Goal: Download file/media

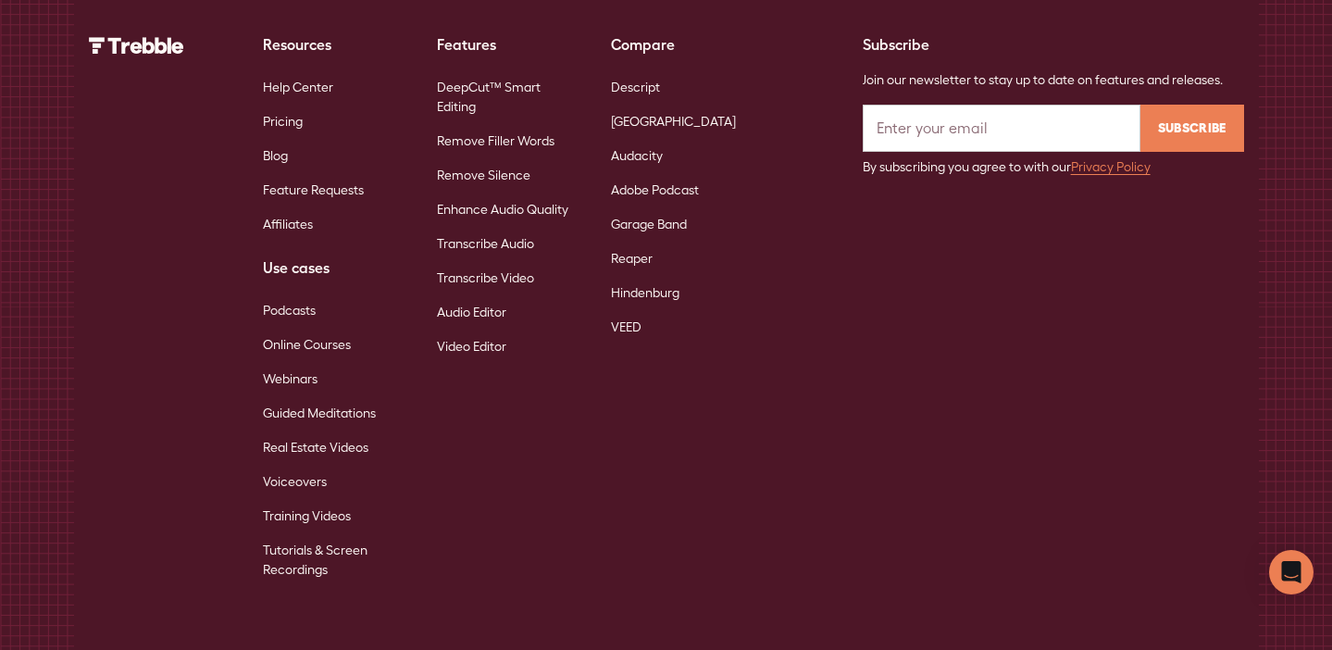
scroll to position [11894, 0]
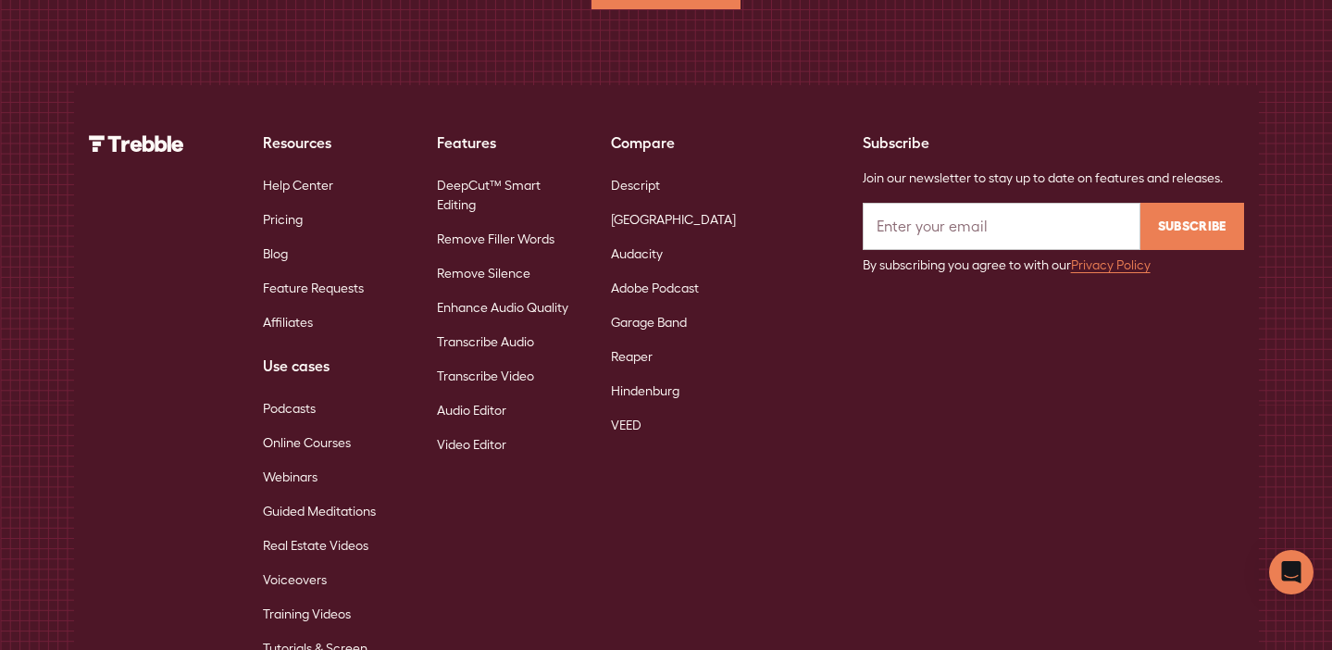
click at [507, 168] on link "DeepCut™ Smart Editing" at bounding box center [509, 195] width 144 height 54
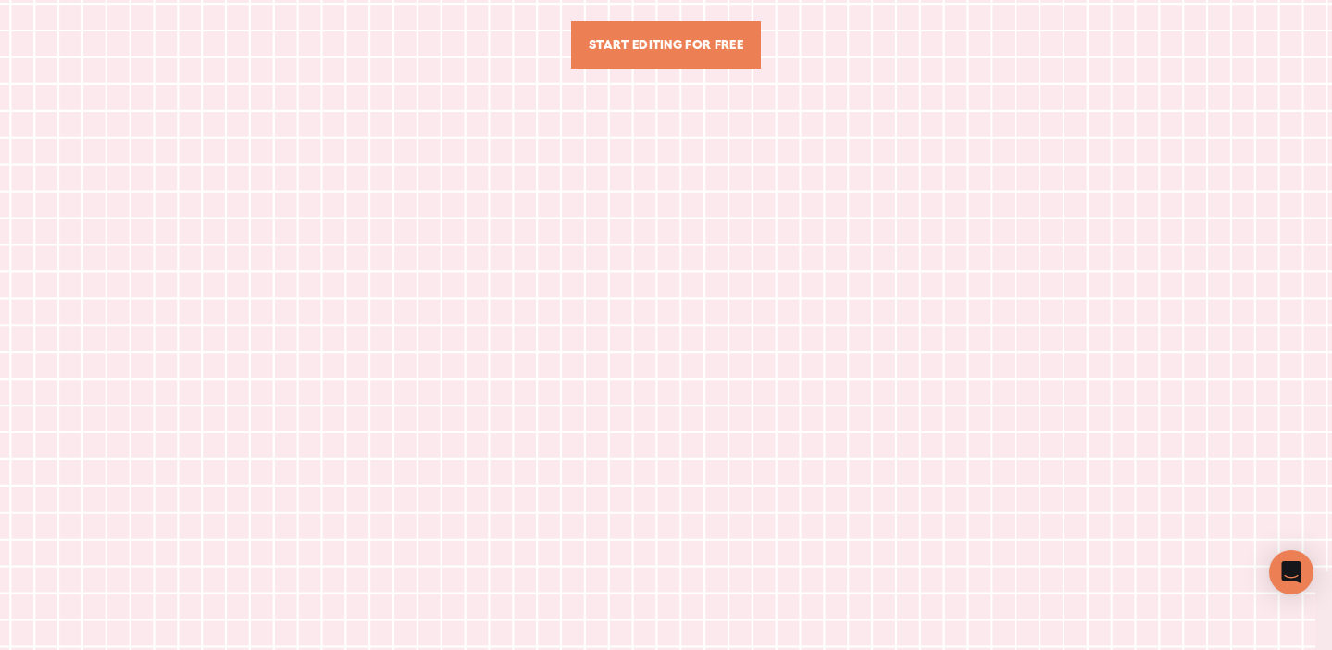
scroll to position [551, 0]
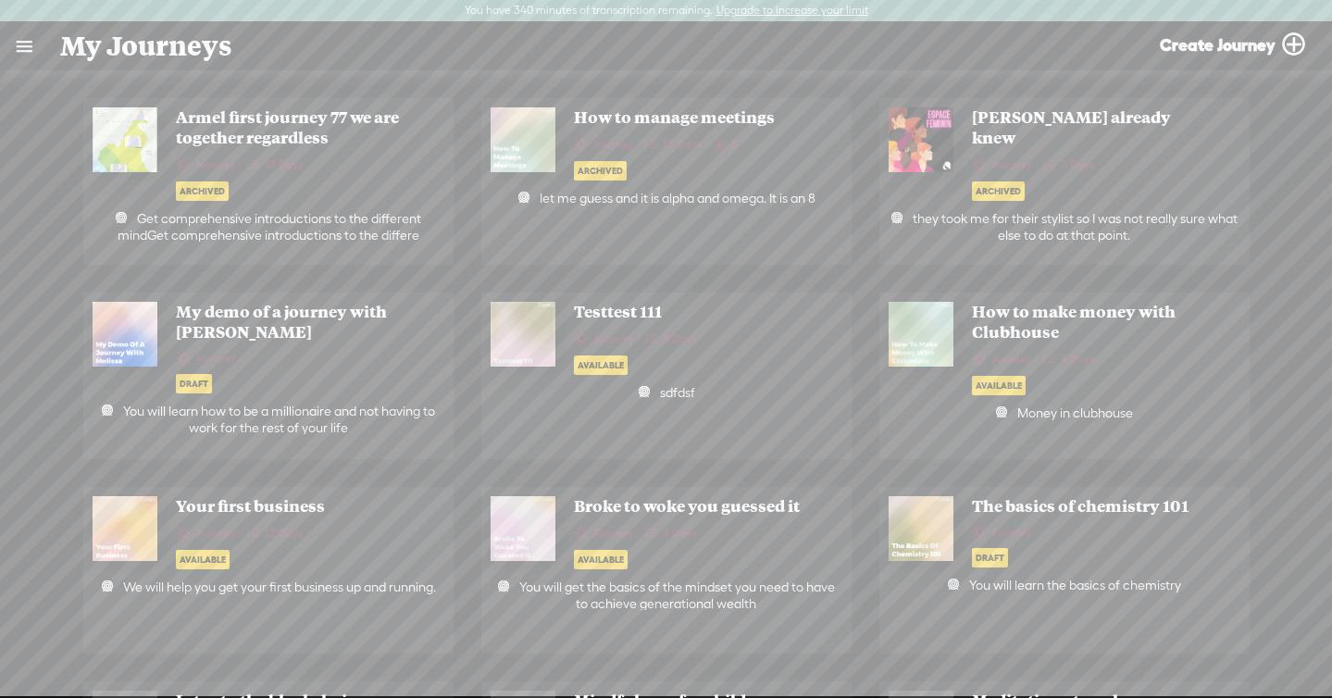
click at [27, 42] on link at bounding box center [24, 46] width 48 height 48
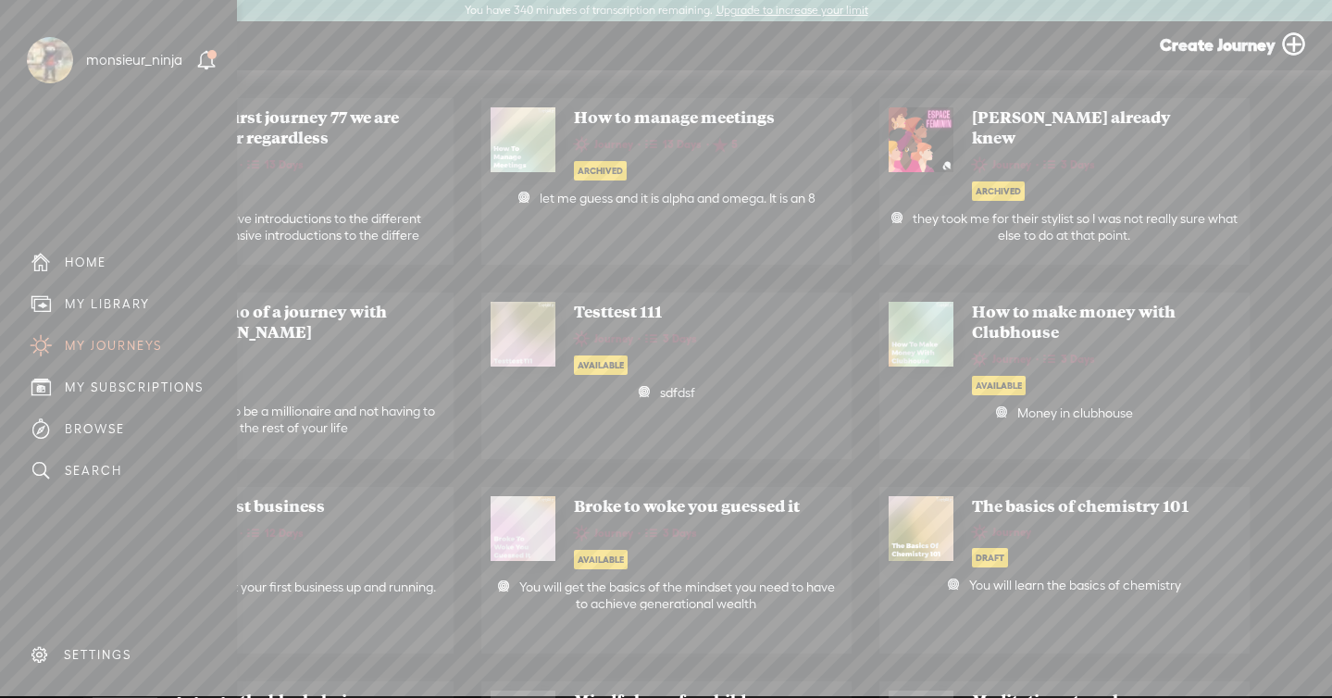
click at [102, 301] on div "MY LIBRARY" at bounding box center [107, 304] width 85 height 16
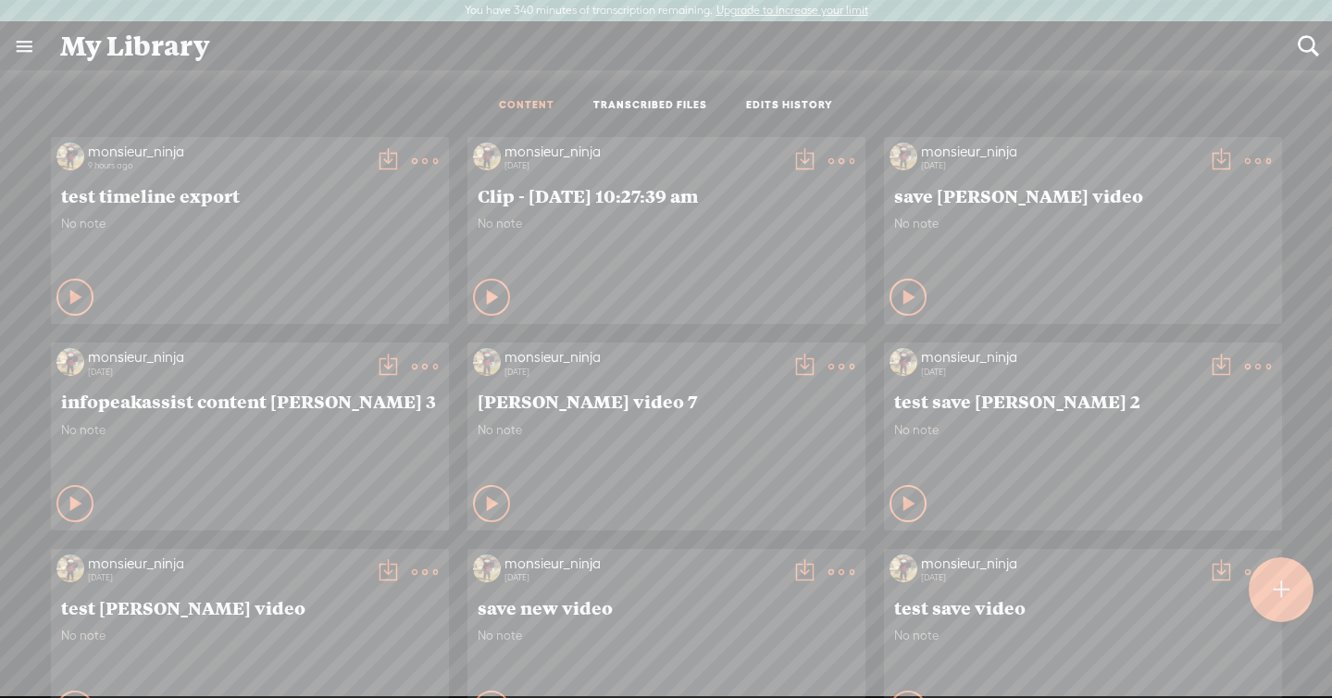
click at [413, 168] on t at bounding box center [425, 161] width 26 height 26
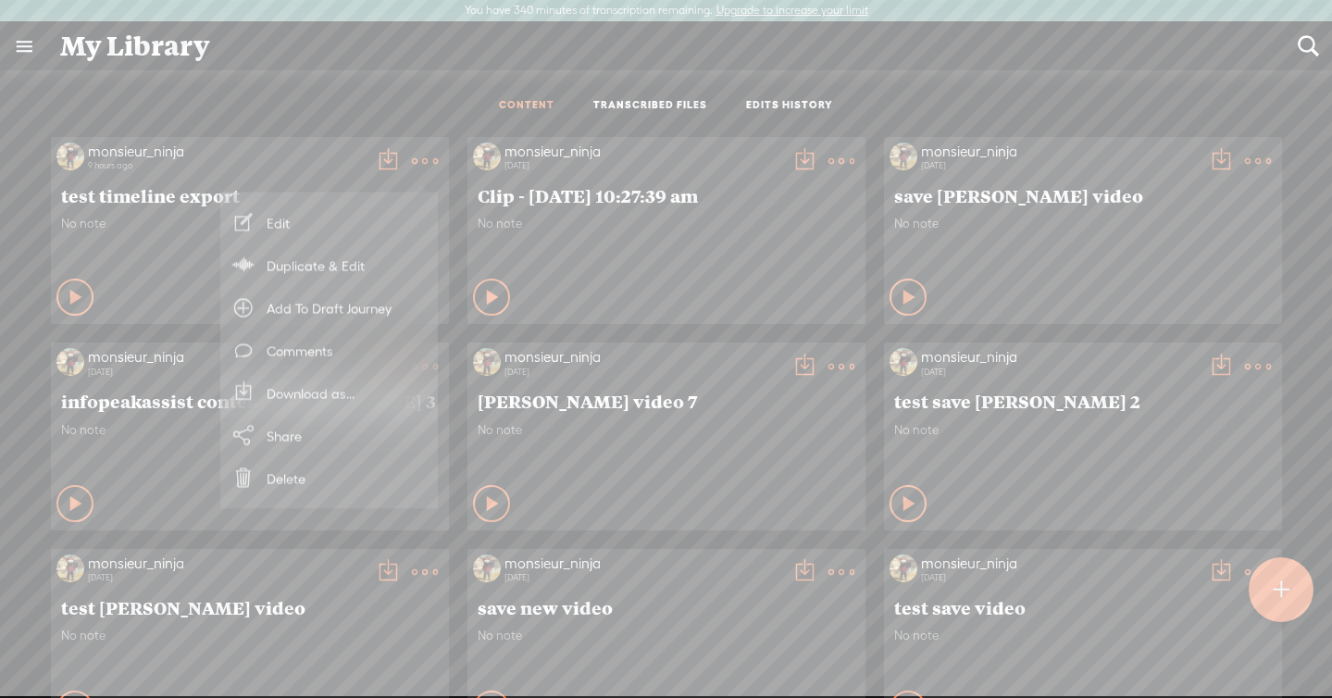
click at [368, 223] on link "Edit" at bounding box center [329, 223] width 199 height 43
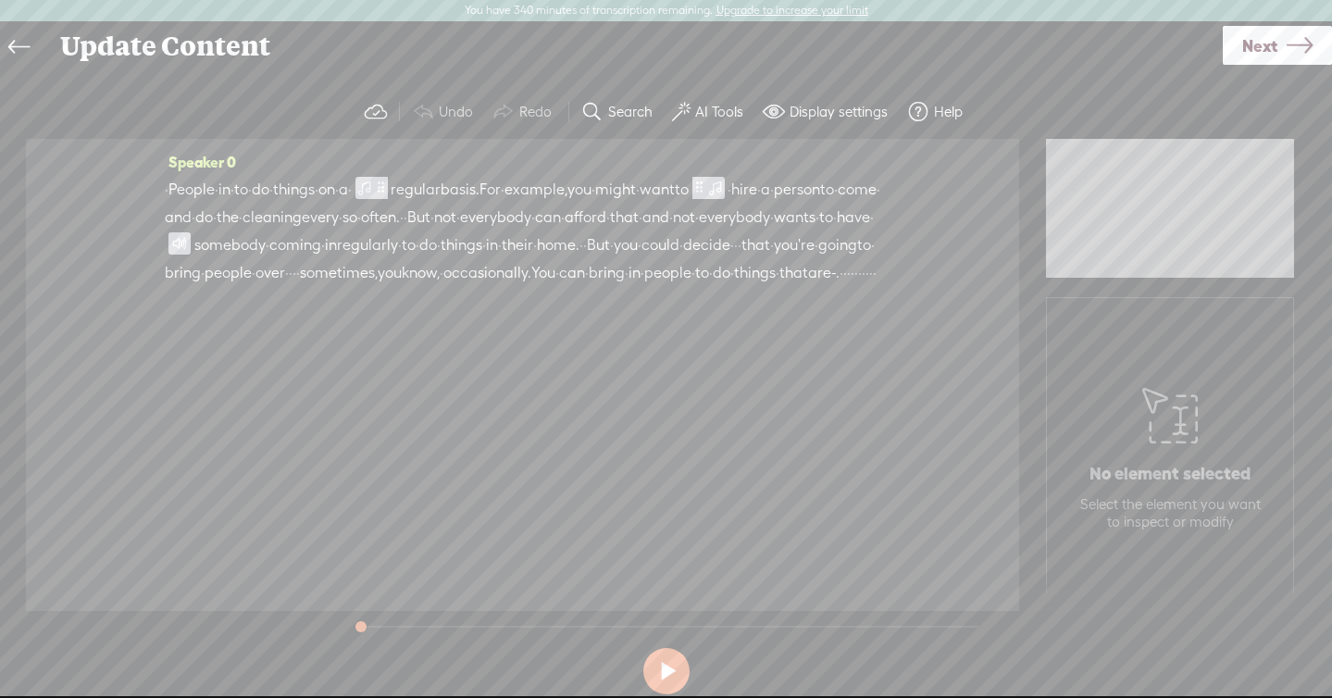
click at [289, 287] on span "·" at bounding box center [287, 273] width 4 height 28
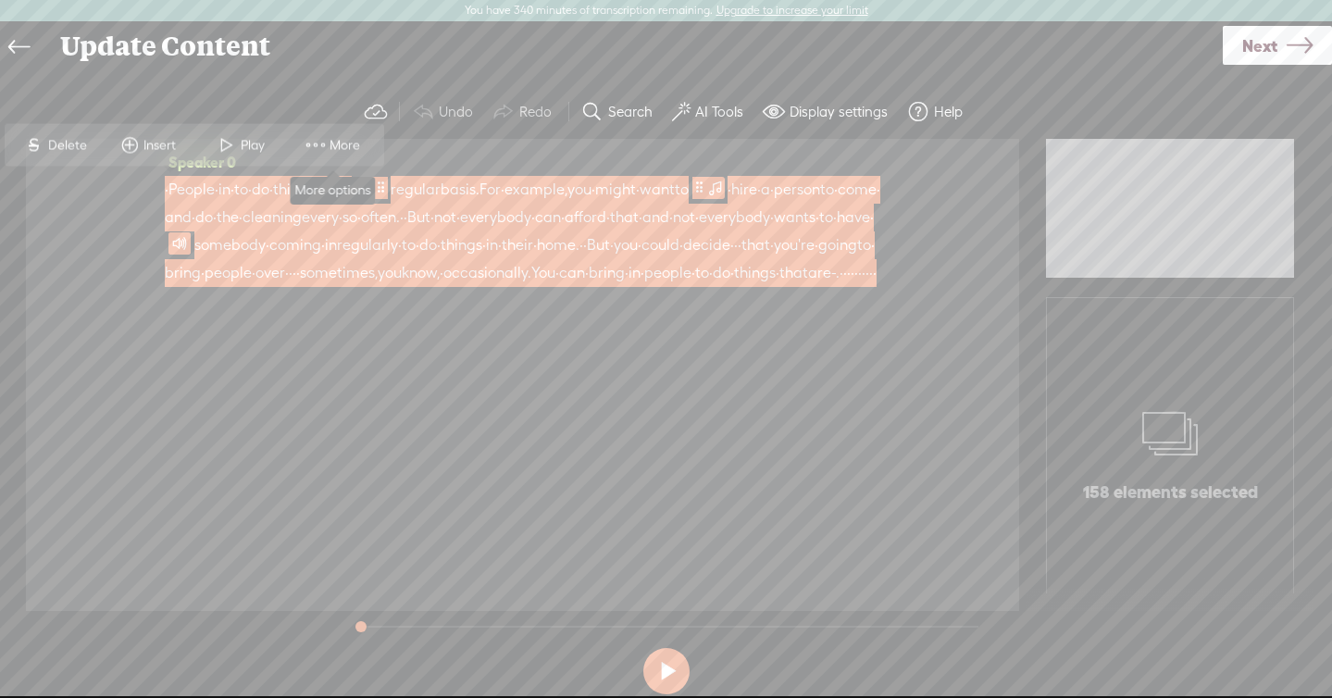
click at [337, 142] on span "More" at bounding box center [347, 145] width 35 height 19
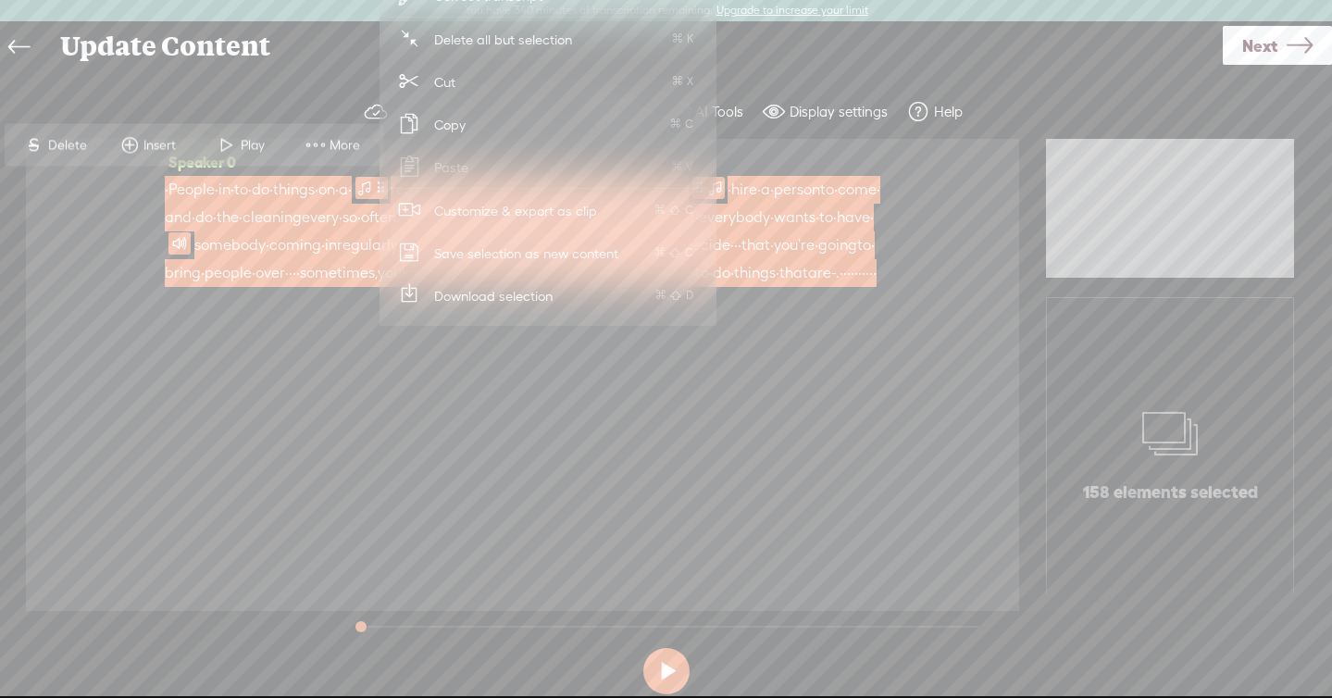
click at [441, 281] on span "Download selection" at bounding box center [494, 296] width 192 height 42
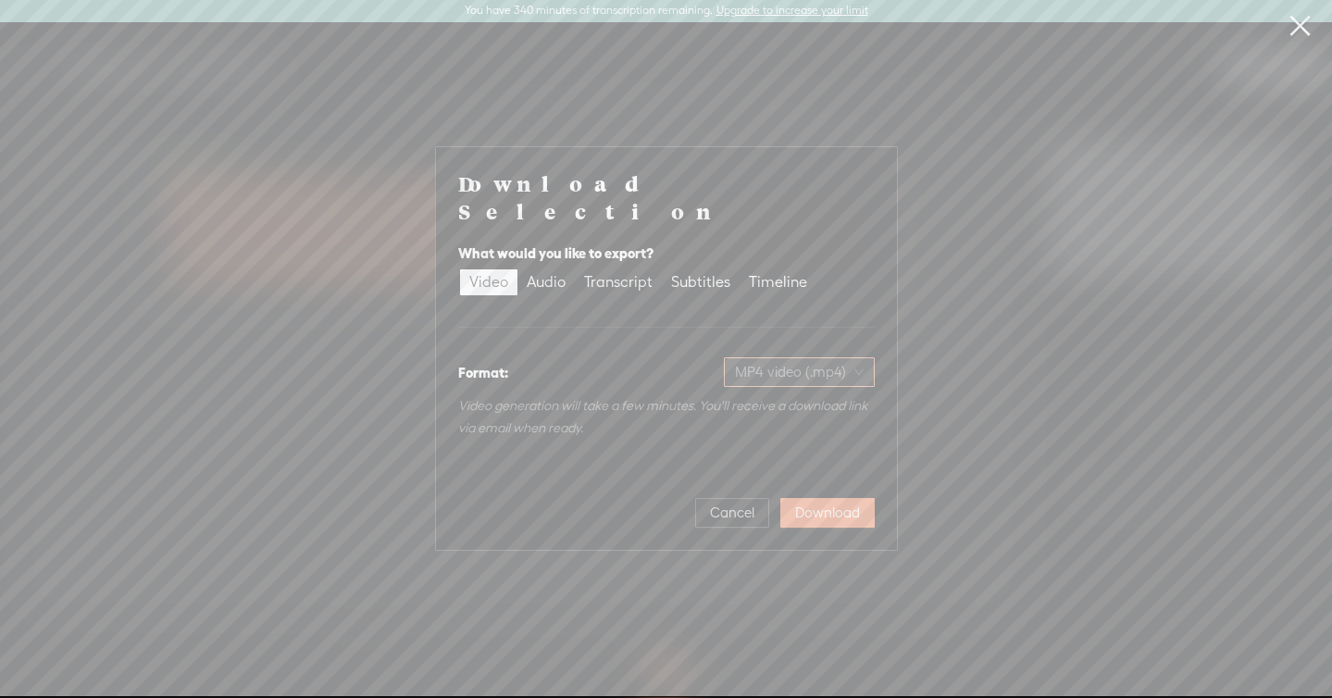
click at [786, 370] on span "MP4 video (.mp4)" at bounding box center [799, 372] width 129 height 28
click at [775, 283] on div "What would you like to export? Video Audio Transcript Subtitles Timeline" at bounding box center [666, 270] width 417 height 70
click at [775, 272] on div "Timeline" at bounding box center [778, 282] width 58 height 26
click at [740, 269] on input "Timeline" at bounding box center [740, 269] width 0 height 0
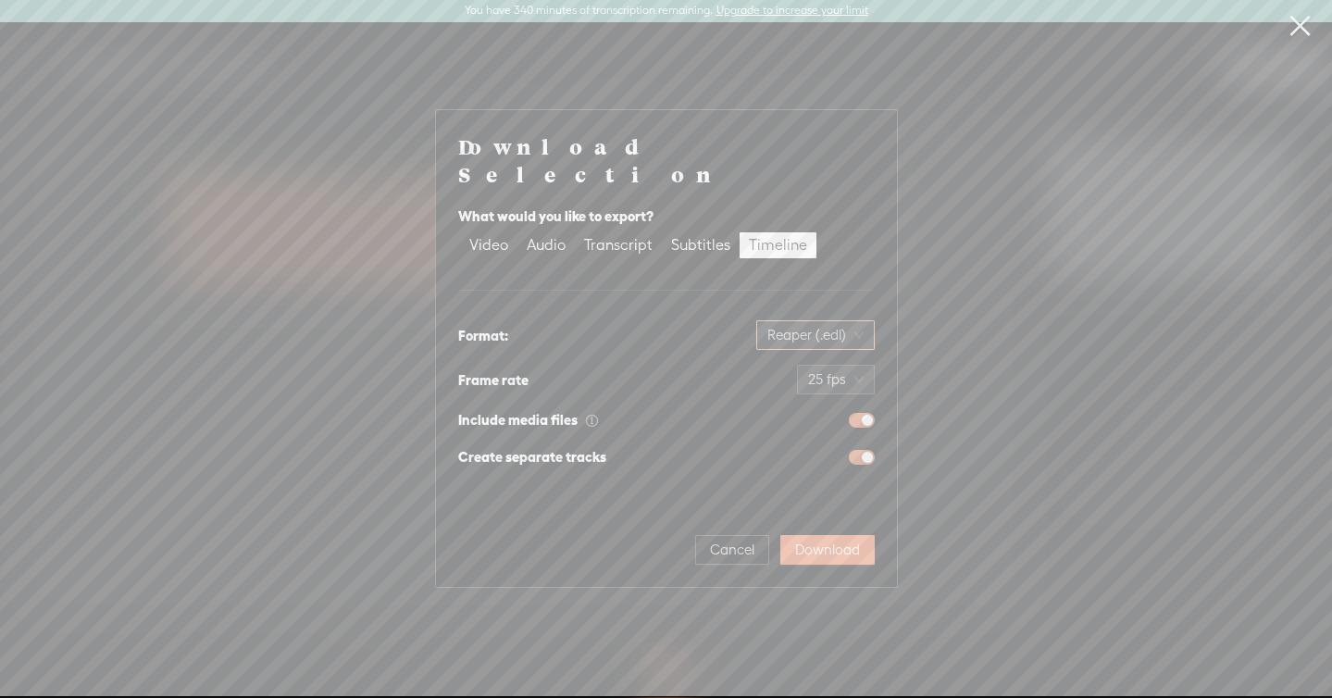
click at [805, 321] on span "Reaper (.edl)" at bounding box center [815, 335] width 96 height 28
